Goal: Task Accomplishment & Management: Manage account settings

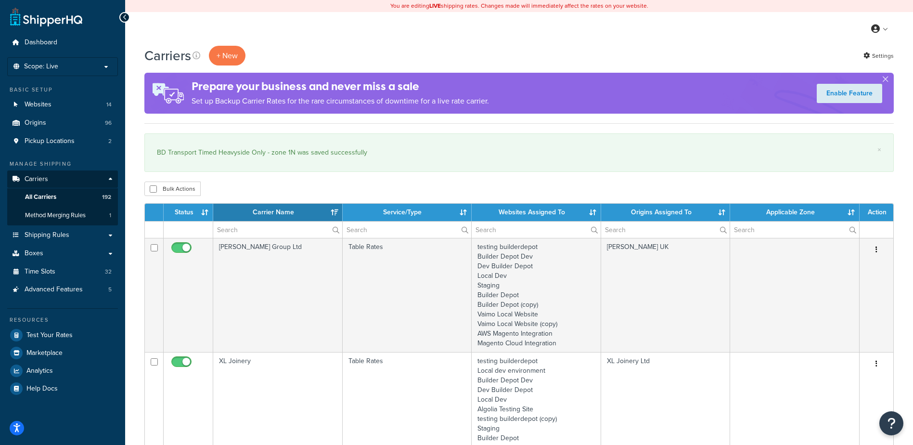
select select "15"
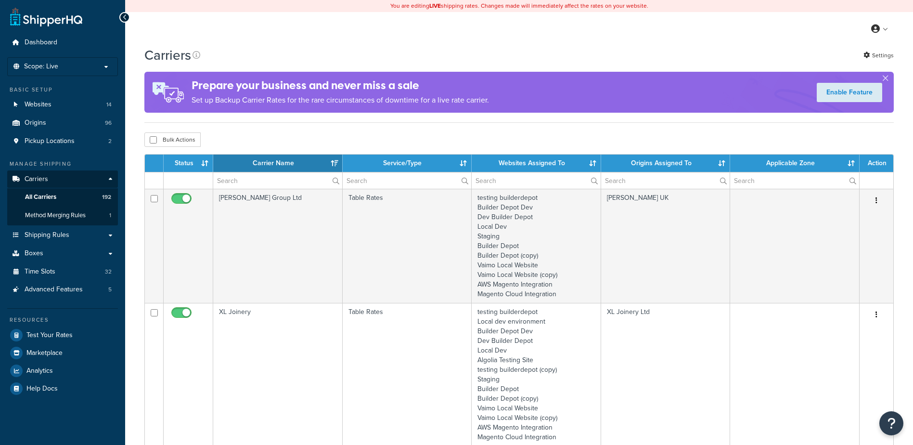
select select "15"
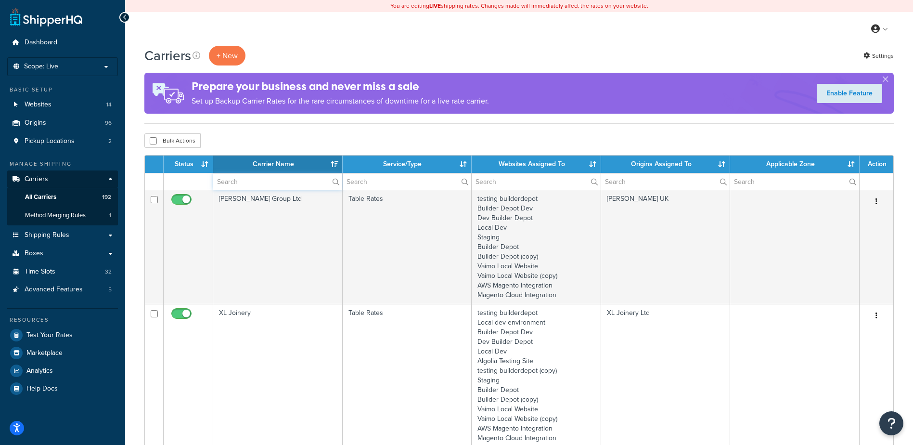
click at [242, 183] on input "text" at bounding box center [277, 181] width 129 height 16
click at [243, 183] on input "text" at bounding box center [277, 181] width 129 height 16
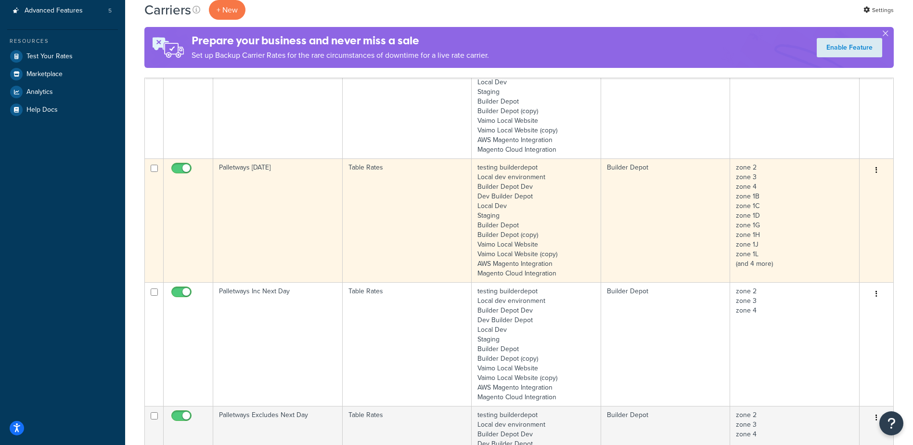
scroll to position [289, 0]
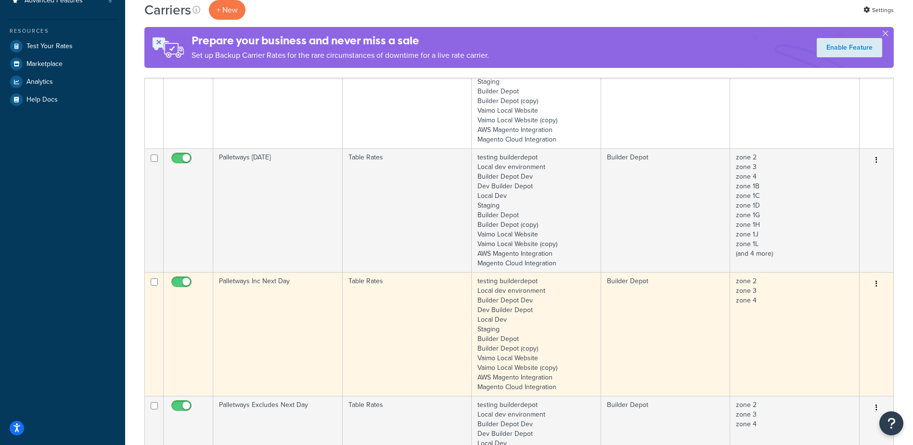
type input "palletways"
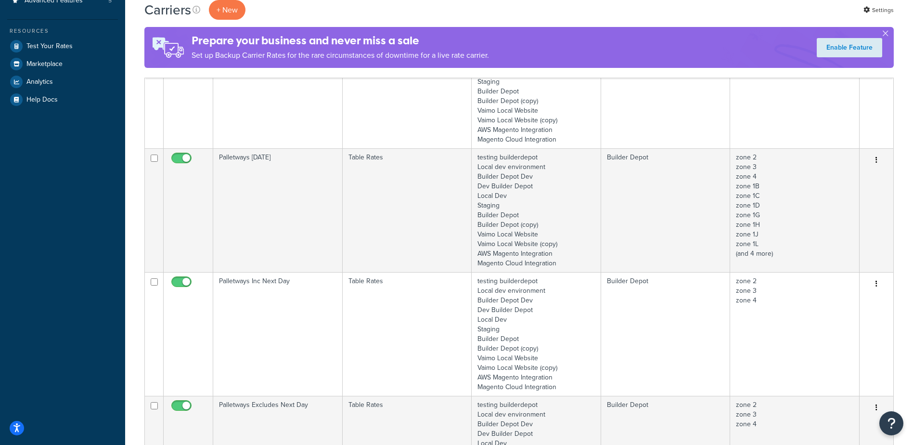
click at [282, 319] on td "Palletways Inc Next Day" at bounding box center [277, 334] width 129 height 124
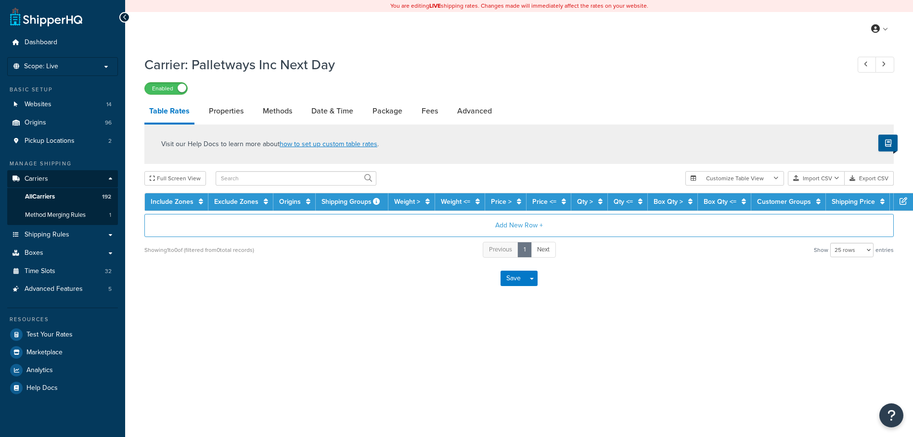
select select "25"
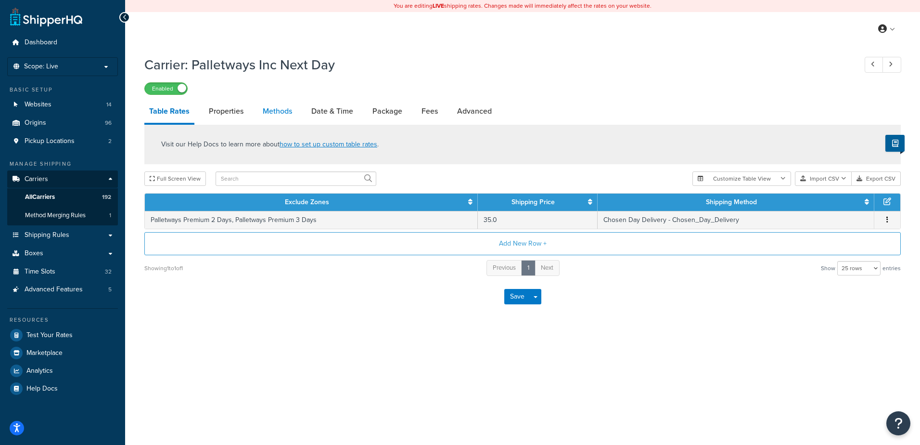
click at [266, 111] on link "Methods" at bounding box center [277, 111] width 39 height 23
select select "25"
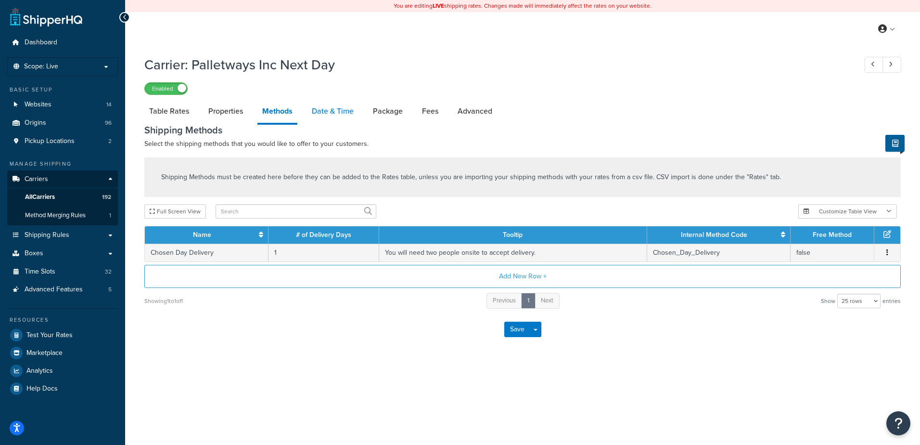
click at [328, 113] on link "Date & Time" at bounding box center [332, 111] width 51 height 23
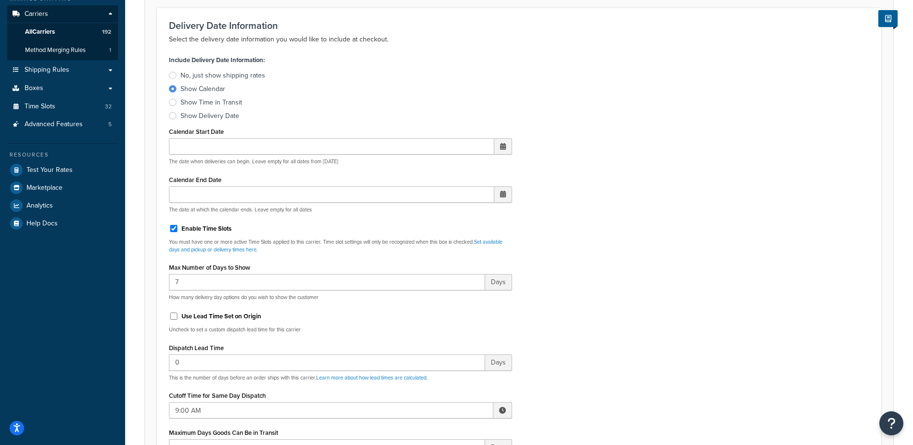
scroll to position [289, 0]
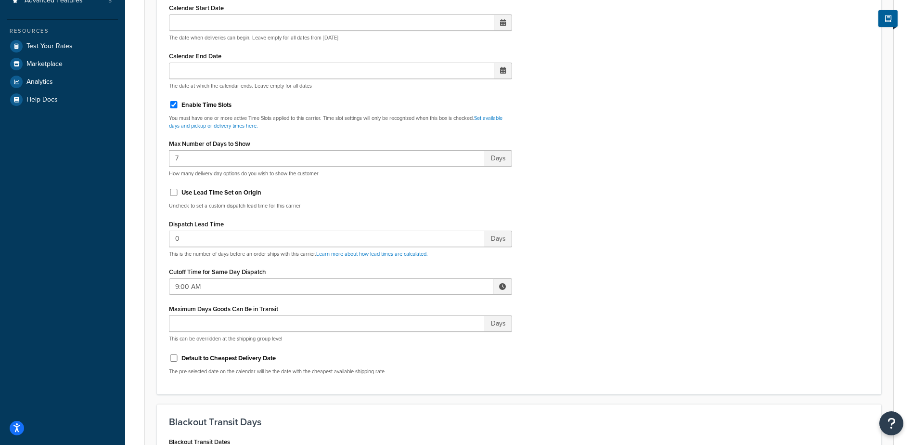
click at [496, 288] on span at bounding box center [502, 286] width 19 height 16
click at [435, 308] on span "▲" at bounding box center [431, 307] width 19 height 19
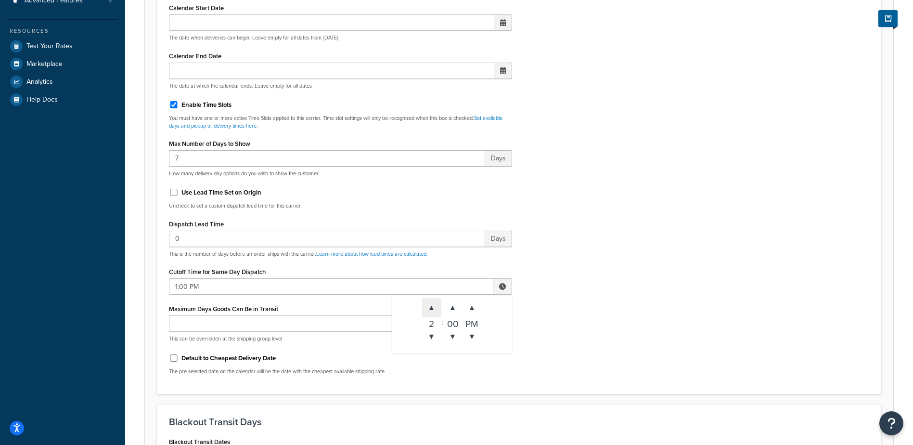
click at [435, 308] on span "▲" at bounding box center [431, 307] width 19 height 19
type input "2:00 PM"
click at [547, 322] on div "Include Delivery Date Information: No, just show shipping rates Show Calendar S…" at bounding box center [519, 155] width 714 height 453
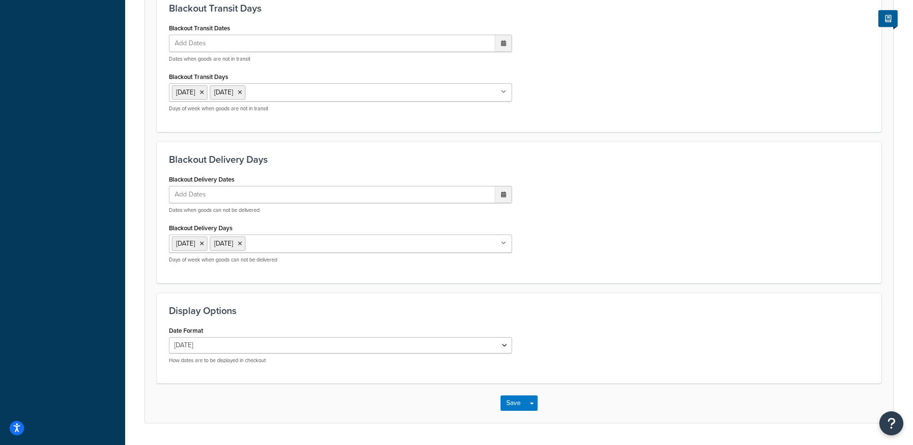
scroll to position [728, 0]
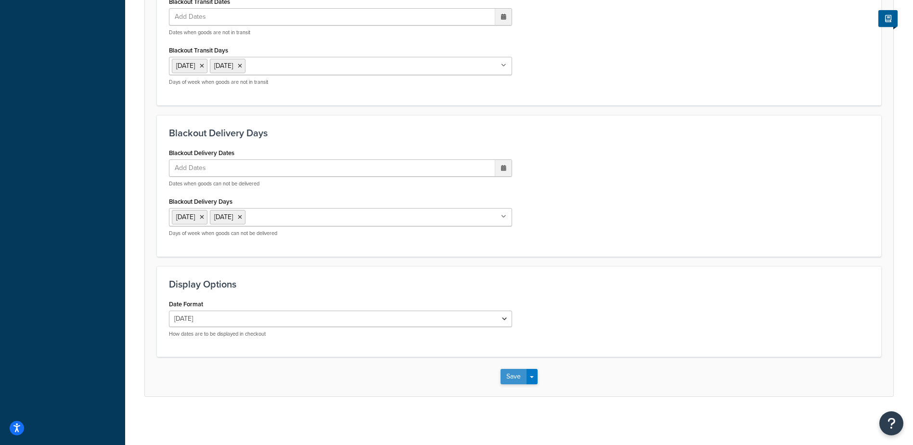
click at [512, 376] on button "Save" at bounding box center [513, 376] width 26 height 15
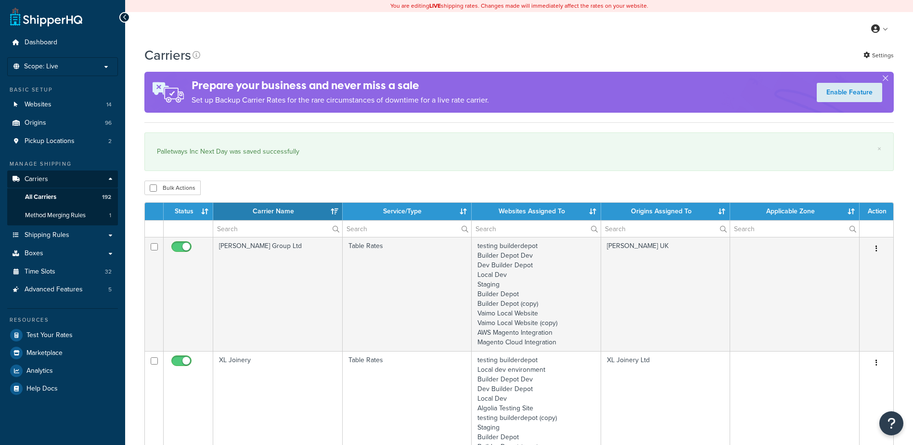
select select "15"
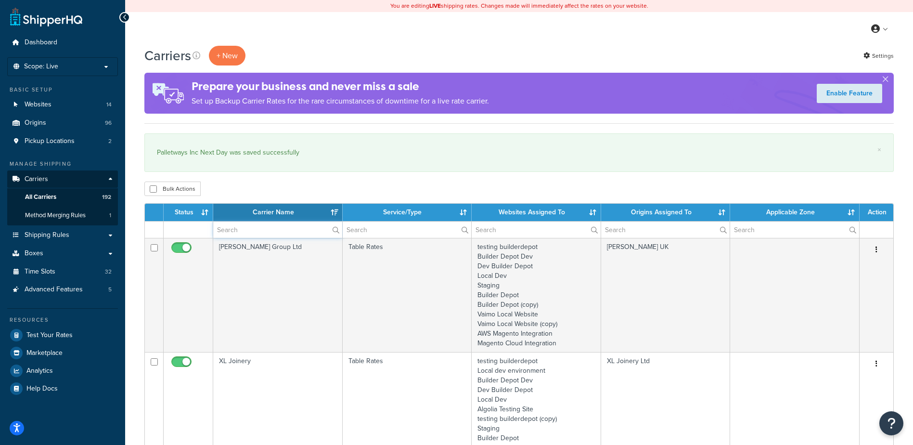
click at [244, 228] on input "text" at bounding box center [277, 229] width 129 height 16
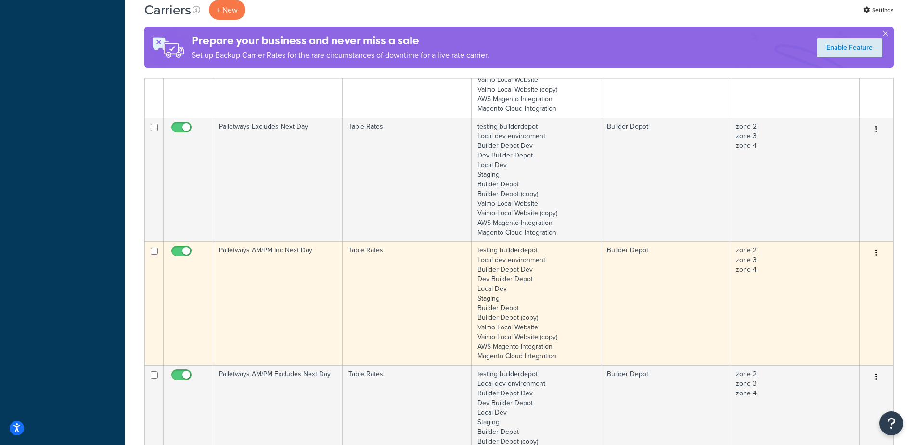
scroll to position [674, 0]
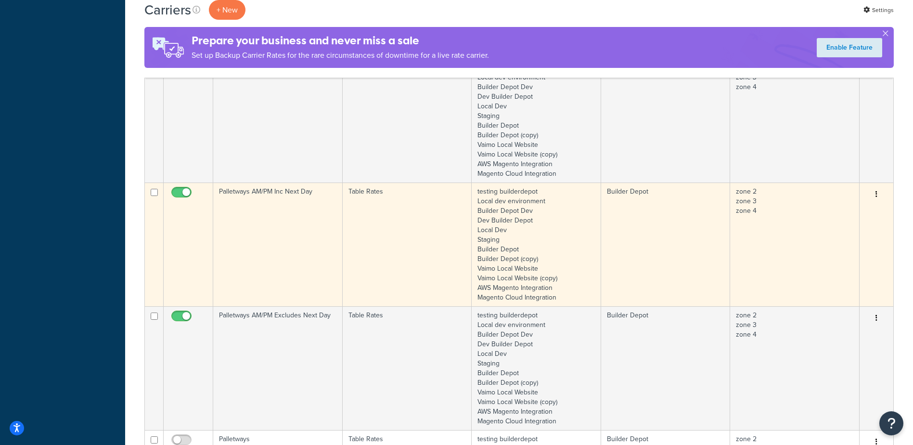
type input "palletways"
click at [300, 214] on td "Palletways AM/PM Inc Next Day" at bounding box center [277, 244] width 129 height 124
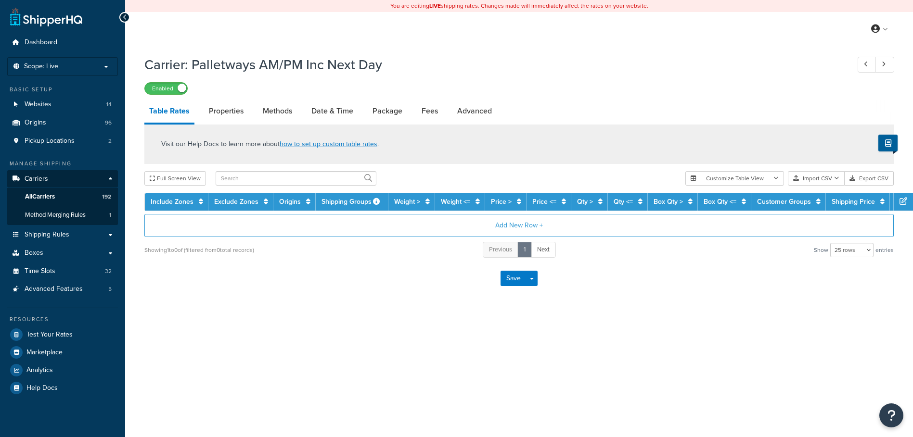
select select "25"
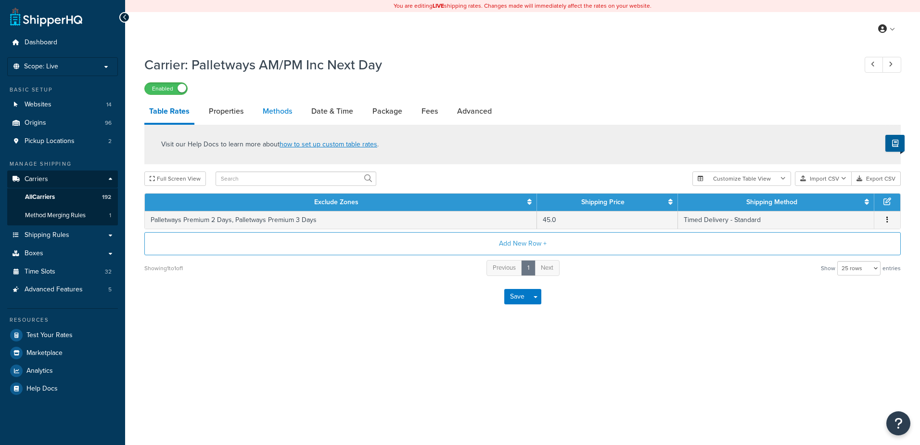
drag, startPoint x: 0, startPoint y: 0, endPoint x: 272, endPoint y: 111, distance: 293.5
click at [272, 111] on link "Methods" at bounding box center [277, 111] width 39 height 23
select select "25"
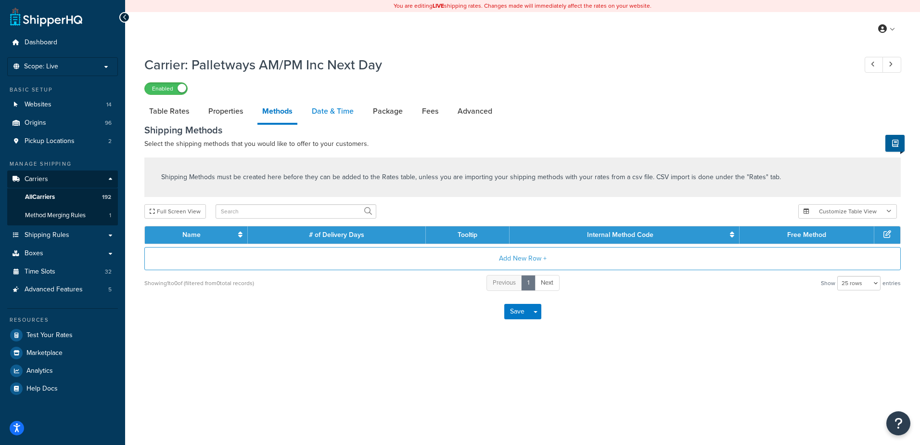
click at [335, 107] on link "Date & Time" at bounding box center [332, 111] width 51 height 23
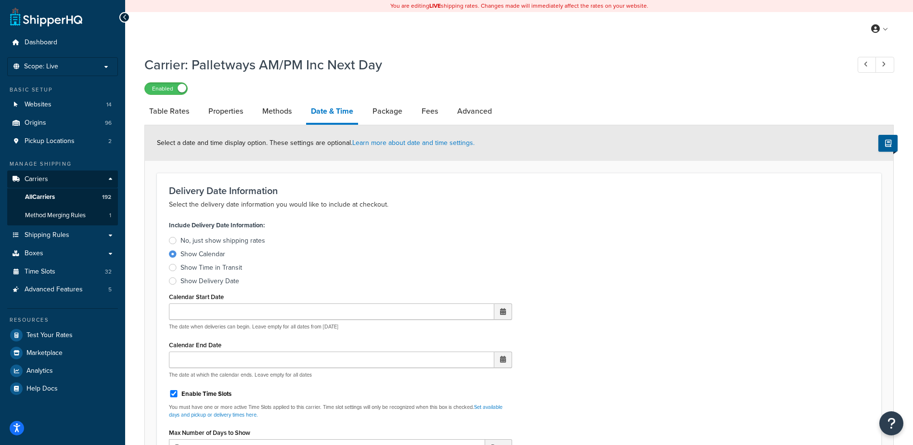
scroll to position [241, 0]
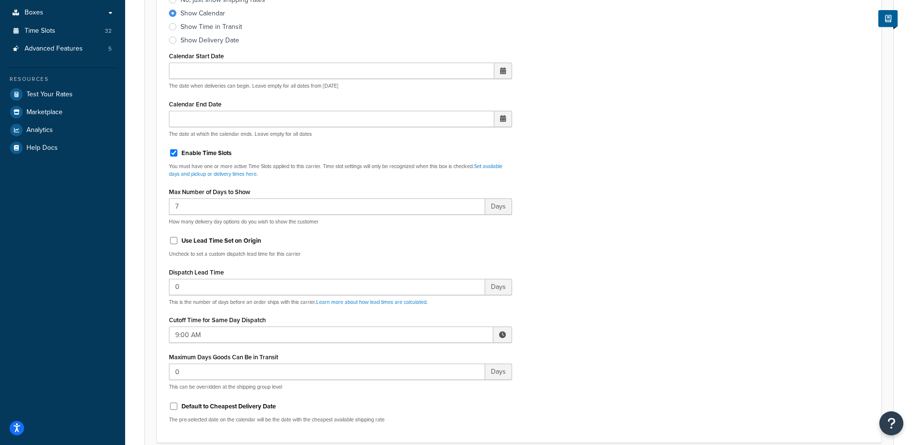
click at [500, 332] on span at bounding box center [502, 334] width 7 height 7
click at [434, 354] on span "▲" at bounding box center [431, 355] width 19 height 19
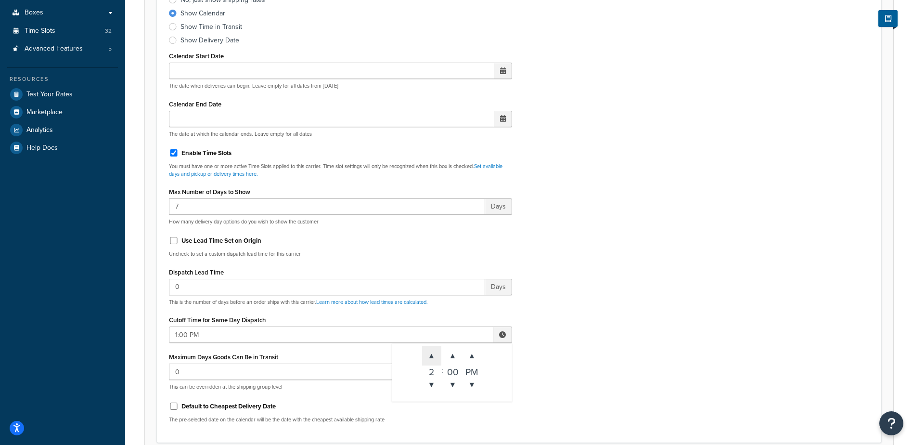
drag, startPoint x: 434, startPoint y: 354, endPoint x: 439, endPoint y: 353, distance: 4.8
click at [434, 354] on span "▲" at bounding box center [431, 355] width 19 height 19
type input "2:00 PM"
click at [593, 302] on div "Include Delivery Date Information: No, just show shipping rates Show Calendar S…" at bounding box center [519, 203] width 714 height 453
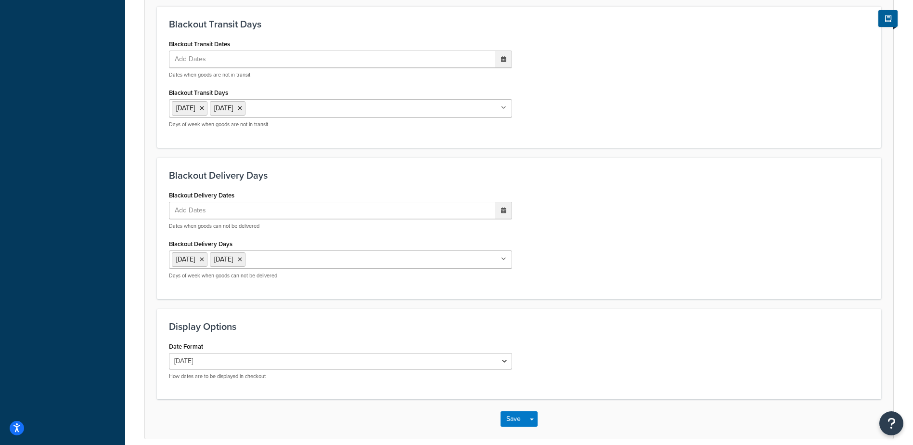
scroll to position [728, 0]
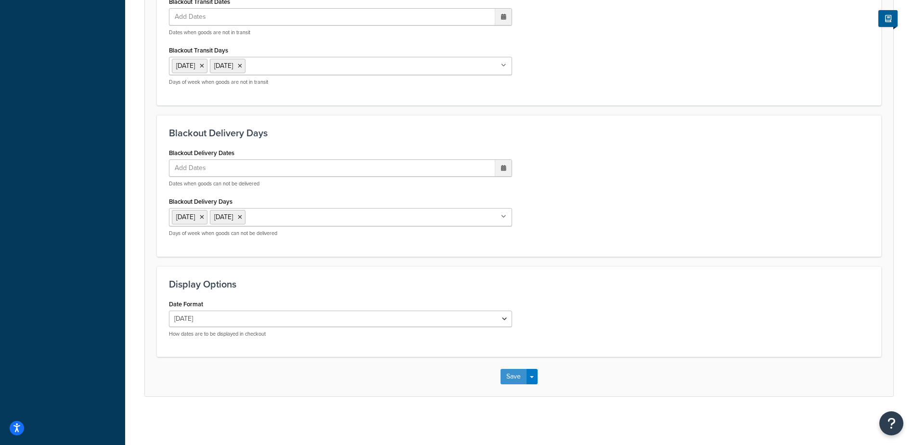
click at [512, 376] on button "Save" at bounding box center [513, 376] width 26 height 15
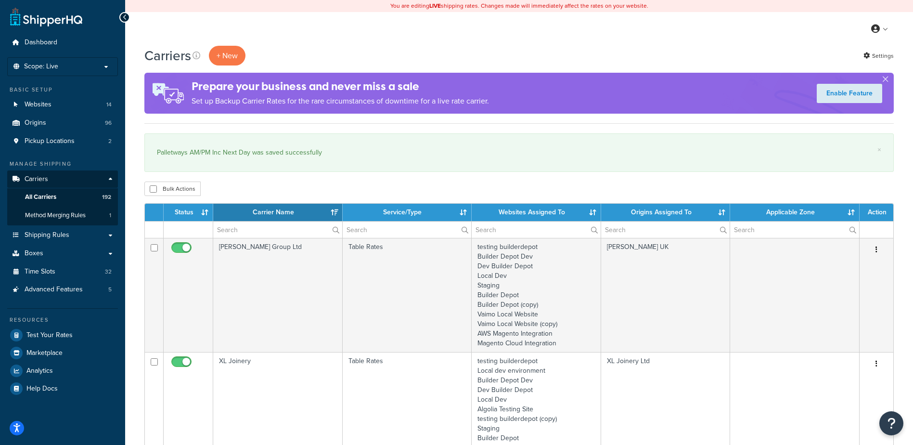
select select "15"
